Goal: Task Accomplishment & Management: Manage account settings

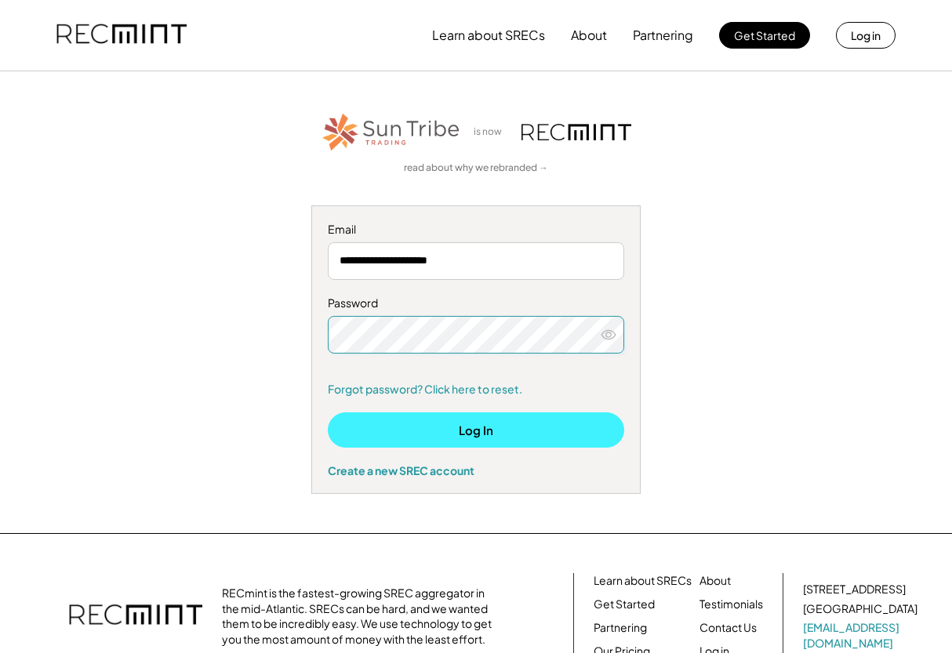
click at [444, 431] on button "Log In" at bounding box center [476, 429] width 296 height 35
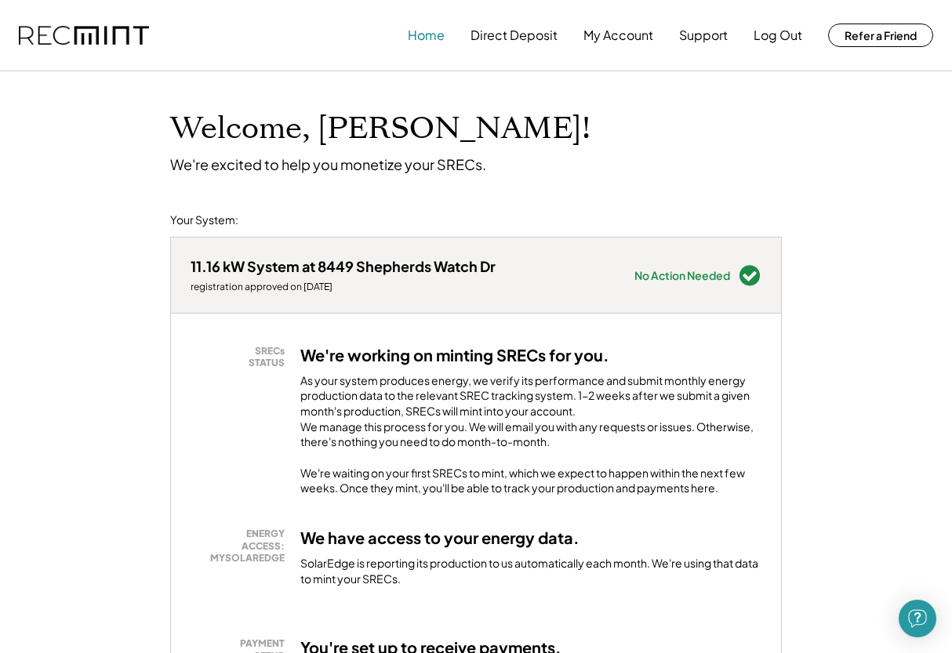
click at [432, 38] on button "Home" at bounding box center [426, 35] width 37 height 31
click at [783, 42] on button "Log Out" at bounding box center [777, 35] width 49 height 31
